Goal: Task Accomplishment & Management: Use online tool/utility

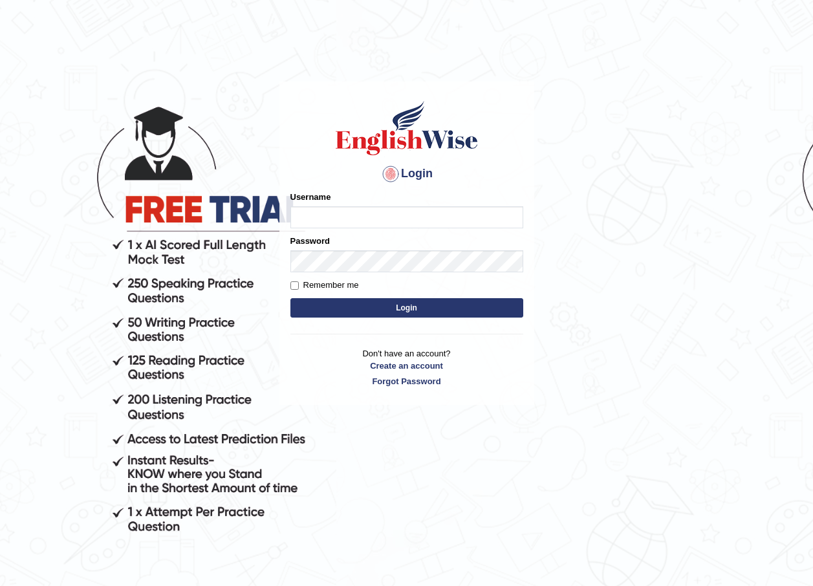
click at [319, 215] on input "Username" at bounding box center [406, 217] width 233 height 22
type input "Joanc_parramatta"
click at [409, 305] on button "Login" at bounding box center [406, 307] width 233 height 19
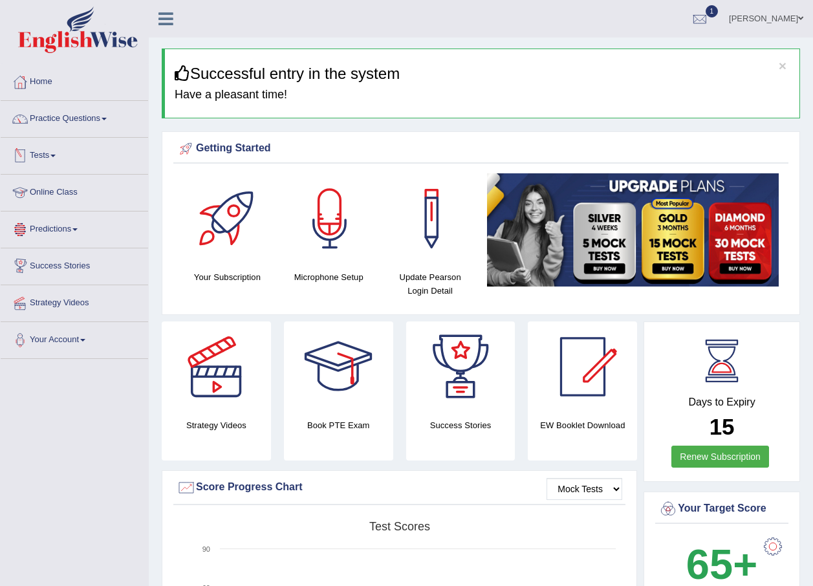
click at [56, 155] on span at bounding box center [52, 156] width 5 height 3
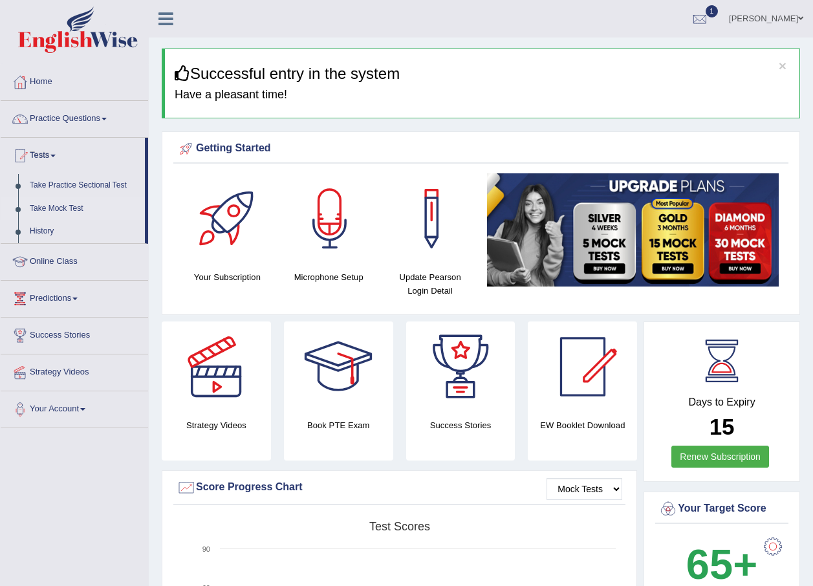
click at [61, 206] on link "Take Mock Test" at bounding box center [84, 208] width 121 height 23
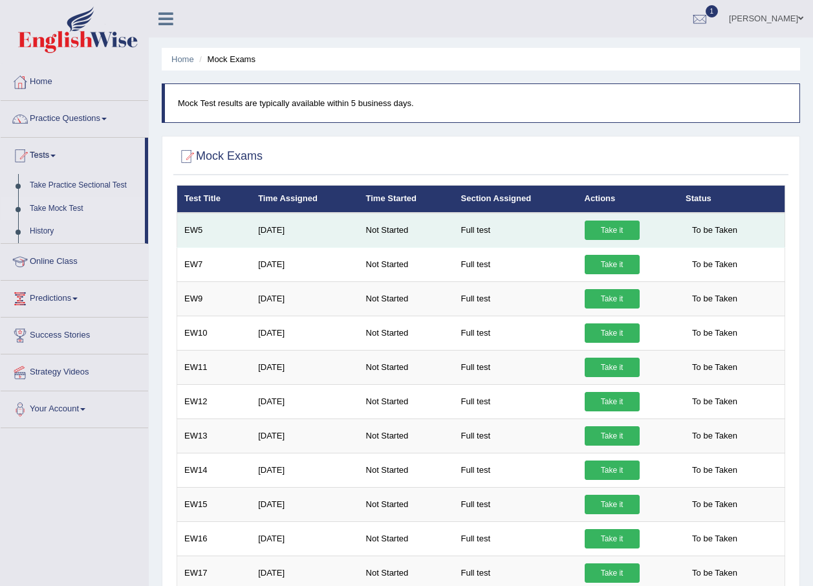
click at [601, 230] on link "Take it" at bounding box center [612, 230] width 55 height 19
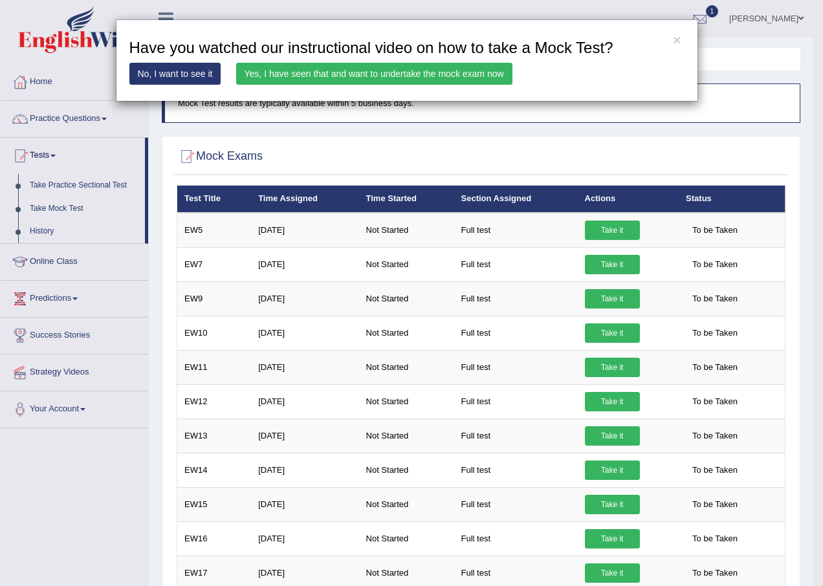
click at [440, 73] on link "Yes, I have seen that and want to undertake the mock exam now" at bounding box center [374, 74] width 276 height 22
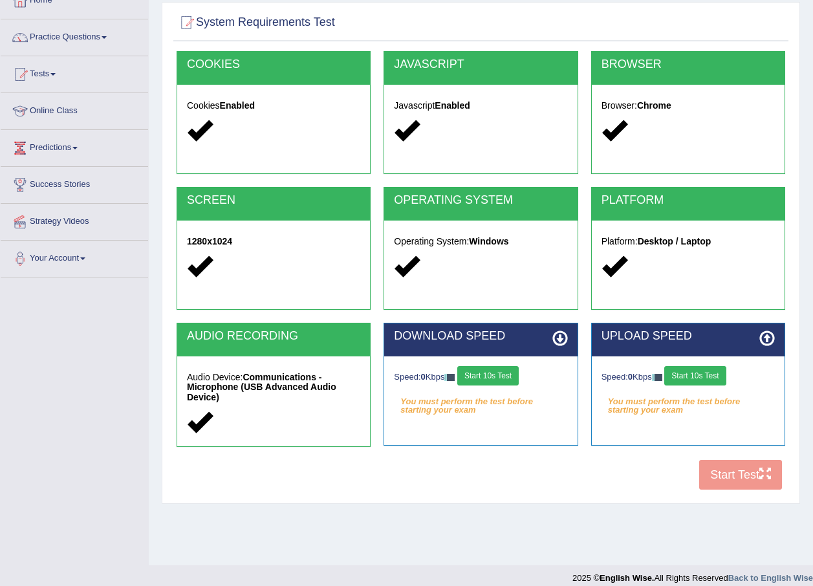
scroll to position [93, 0]
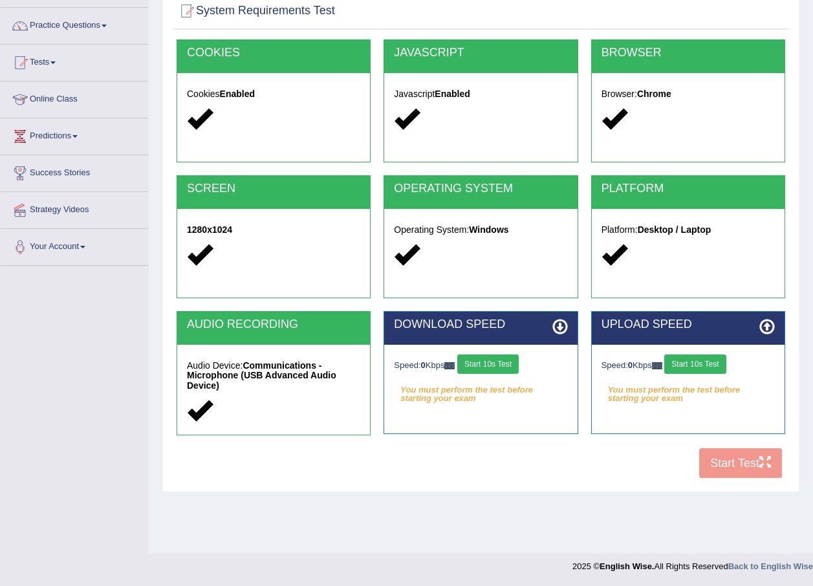
click at [489, 360] on button "Start 10s Test" at bounding box center [487, 363] width 61 height 19
click at [702, 365] on button "Start 10s Test" at bounding box center [694, 363] width 61 height 19
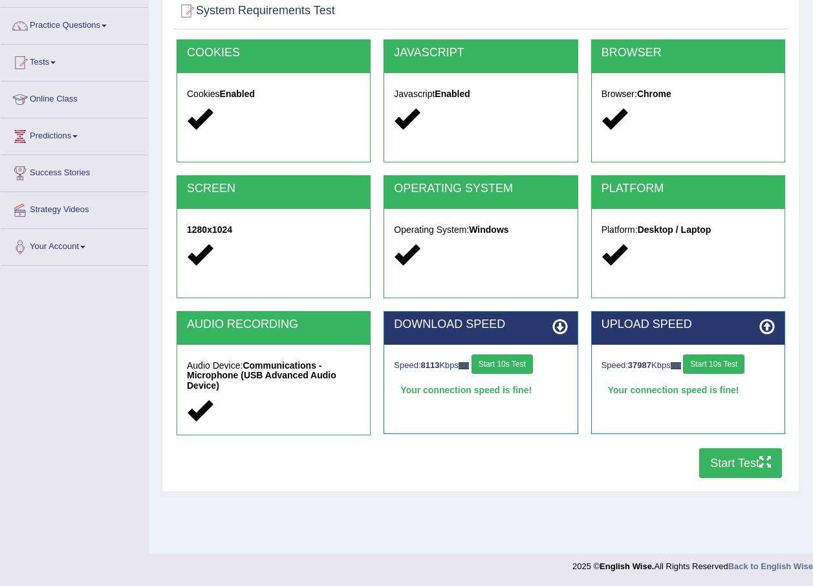
click at [727, 465] on button "Start Test" at bounding box center [740, 463] width 83 height 30
